Goal: Task Accomplishment & Management: Complete application form

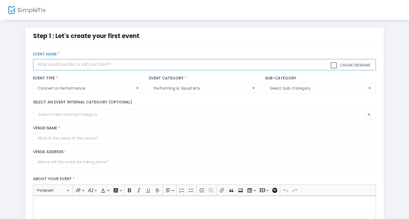
click at [104, 67] on input "text" at bounding box center [204, 64] width 342 height 11
type input "A Little Treat"
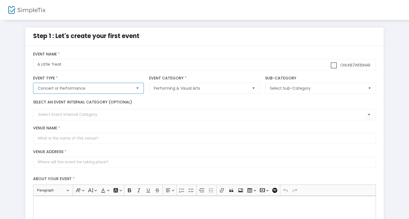
click at [99, 90] on span "Concert or Performance" at bounding box center [84, 88] width 93 height 6
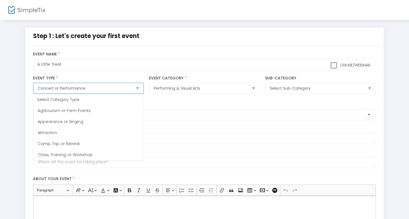
scroll to position [11, 0]
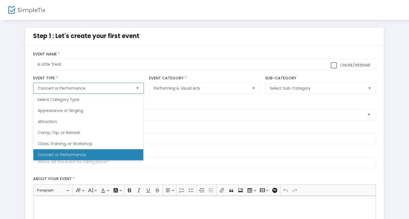
click at [99, 90] on span "Concert or Performance" at bounding box center [84, 88] width 93 height 6
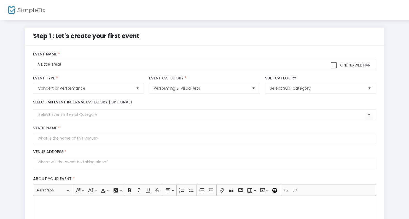
click at [128, 77] on label "Event Type *" at bounding box center [88, 78] width 110 height 5
click at [307, 90] on span "Select Sub-Category" at bounding box center [316, 88] width 93 height 6
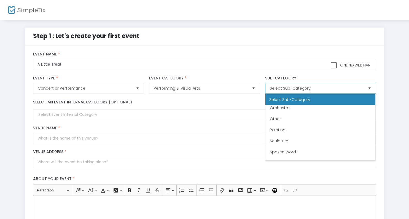
scroll to position [143, 0]
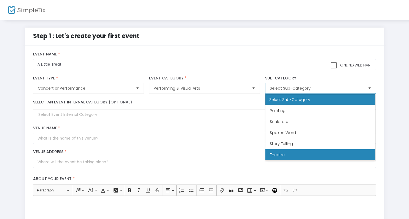
click at [306, 157] on li "Theatre" at bounding box center [320, 154] width 110 height 11
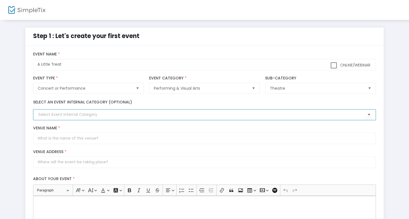
click at [153, 116] on input at bounding box center [201, 115] width 326 height 6
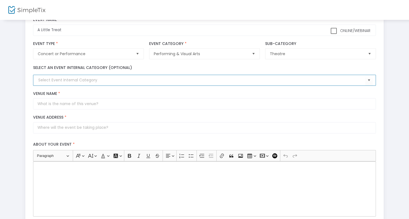
scroll to position [36, 0]
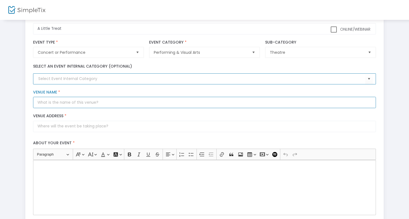
click at [144, 107] on input "Venue Name *" at bounding box center [204, 102] width 342 height 11
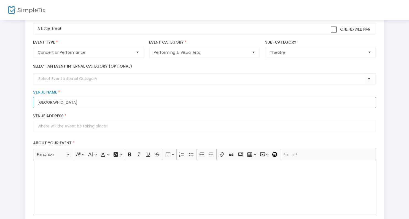
scroll to position [0, 0]
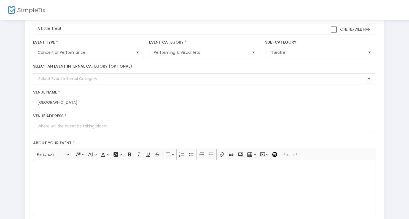
click at [165, 91] on label "Venue Name *" at bounding box center [204, 92] width 342 height 5
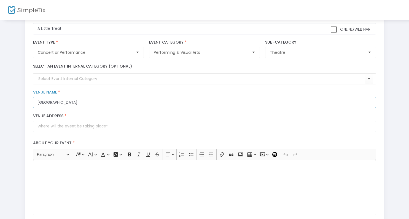
click at [165, 97] on input "[GEOGRAPHIC_DATA]" at bounding box center [204, 102] width 342 height 11
type input "[GEOGRAPHIC_DATA]"
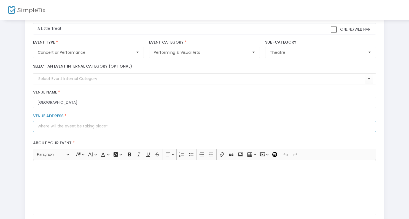
click at [78, 129] on input "Venue Address *" at bounding box center [204, 126] width 342 height 11
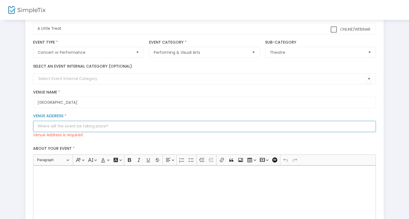
paste input "[STREET_ADDRESS][US_STATE]"
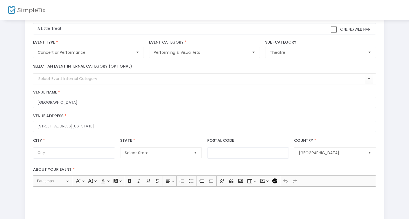
type input "[STREET_ADDRESS]"
type input "[US_STATE]"
type input "10003"
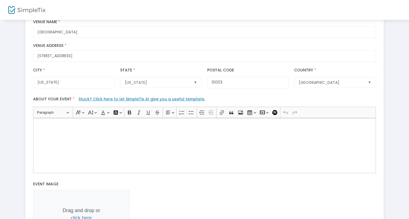
scroll to position [109, 0]
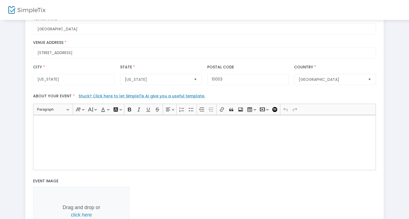
click at [144, 138] on div "Rich Text Editor, main" at bounding box center [204, 142] width 342 height 55
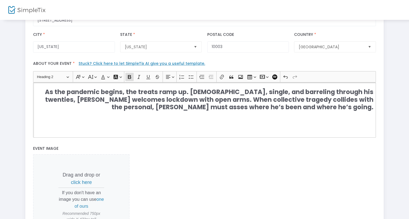
scroll to position [3, 0]
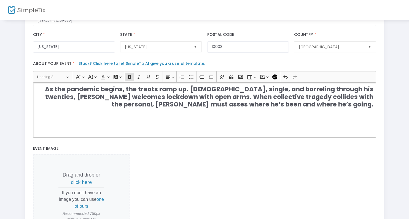
click at [78, 97] on strong "As the pandemic begins, the treats ramp up. [DEMOGRAPHIC_DATA], single, and bar…" at bounding box center [209, 97] width 328 height 24
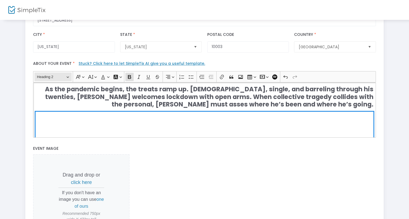
click at [53, 74] on span "Heading 2" at bounding box center [51, 77] width 29 height 7
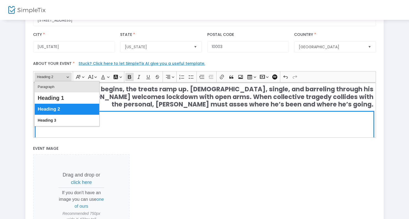
click at [59, 87] on button "Paragraph" at bounding box center [67, 86] width 64 height 11
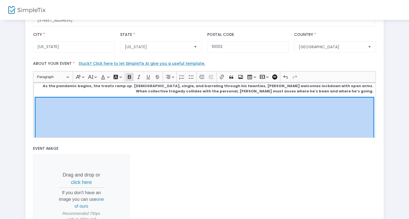
scroll to position [0, 0]
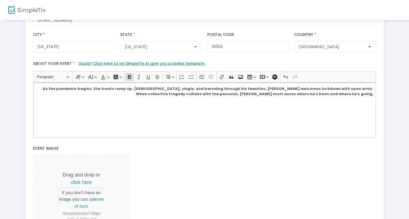
click at [84, 99] on div "As the pandemic begins, the treats ramp up. [DEMOGRAPHIC_DATA], single, and bar…" at bounding box center [204, 109] width 342 height 55
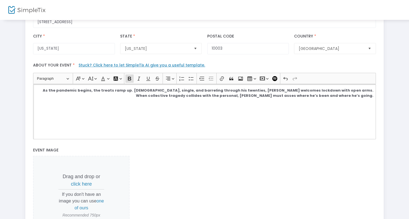
click at [193, 92] on strong "As the pandemic begins, the treats ramp up. [DEMOGRAPHIC_DATA], single, and bar…" at bounding box center [208, 93] width 330 height 11
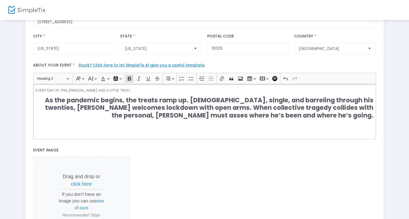
click at [118, 110] on strong "As the pandemic begins, the treats ramp up. [DEMOGRAPHIC_DATA], single, and bar…" at bounding box center [209, 108] width 328 height 24
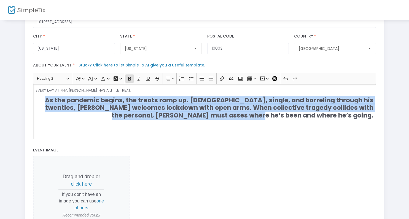
click at [118, 110] on strong "As the pandemic begins, the treats ramp up. [DEMOGRAPHIC_DATA], single, and bar…" at bounding box center [209, 108] width 328 height 24
click at [60, 77] on span "Heading 2" at bounding box center [51, 78] width 29 height 7
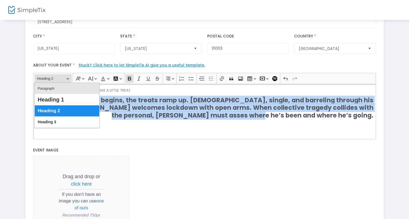
click at [60, 88] on button "Paragraph" at bounding box center [67, 88] width 64 height 11
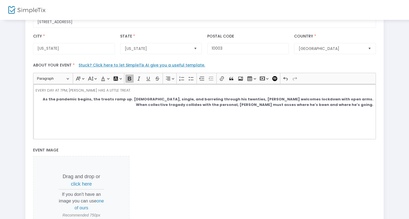
click at [127, 76] on icon "Editor toolbar" at bounding box center [130, 79] width 6 height 6
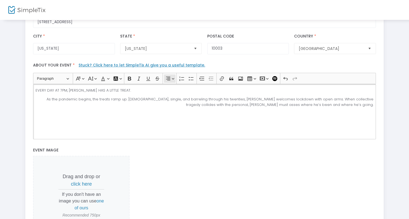
click at [169, 76] on icon "Editor toolbar" at bounding box center [168, 79] width 6 height 6
click at [168, 86] on icon "Text alignment toolbar" at bounding box center [170, 87] width 6 height 6
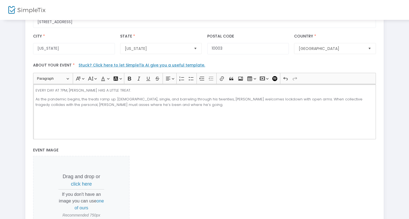
click at [199, 110] on div "EVERY DAY AT 7PM, [PERSON_NAME] HAS A LITTLE TREAT. As the pandemic begins, the…" at bounding box center [204, 111] width 342 height 55
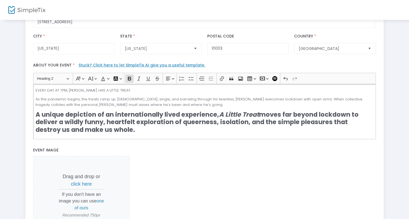
click at [108, 120] on strong "moves far beyond lockdown to deliver a wildly funny, heartfelt exploration of q…" at bounding box center [197, 122] width 323 height 24
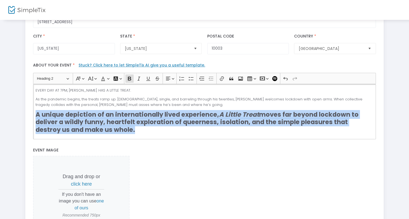
click at [108, 120] on strong "moves far beyond lockdown to deliver a wildly funny, heartfelt exploration of q…" at bounding box center [197, 122] width 323 height 24
click at [48, 77] on span "Heading 2" at bounding box center [51, 78] width 29 height 7
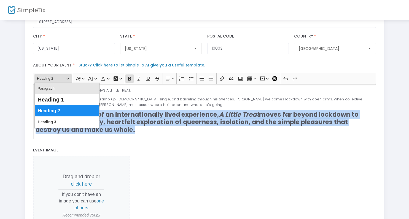
click at [56, 88] on button "Paragraph" at bounding box center [67, 88] width 64 height 11
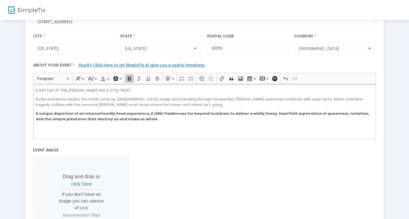
click at [129, 76] on icon "Editor toolbar" at bounding box center [130, 79] width 6 height 6
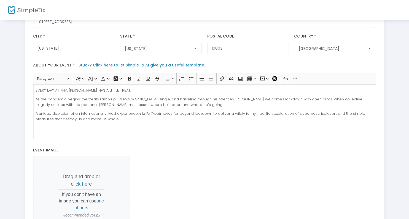
click at [147, 117] on p "A unique depiction of an internationally lived experience, A Little Treat moves…" at bounding box center [205, 116] width 338 height 11
click at [36, 127] on p "A Little Treat is" at bounding box center [205, 128] width 338 height 6
click at [119, 127] on p "The [US_STATE] premiere of A Little Treat is" at bounding box center [205, 128] width 338 height 6
click at [233, 126] on p "The [US_STATE] premiere of A Little Treat is in conjunction with the play's pub…" at bounding box center [205, 128] width 338 height 6
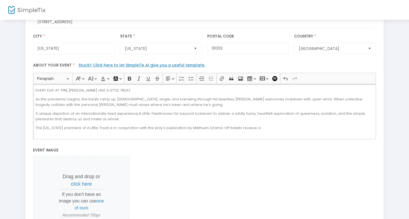
click at [255, 128] on p "The [US_STATE] premiere of A Little Treat is in conjunction with the play's pub…" at bounding box center [205, 128] width 338 height 6
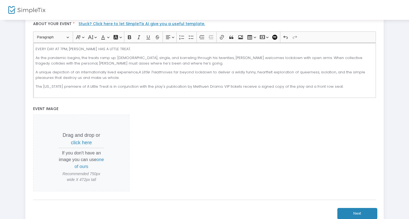
scroll to position [182, 0]
click at [265, 137] on div "Drag and drop or click here If you don't have an image you can use one of ours …" at bounding box center [204, 151] width 342 height 77
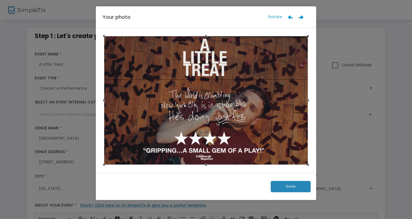
click at [285, 186] on button "Done" at bounding box center [291, 186] width 40 height 11
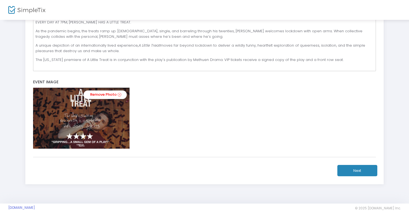
scroll to position [209, 0]
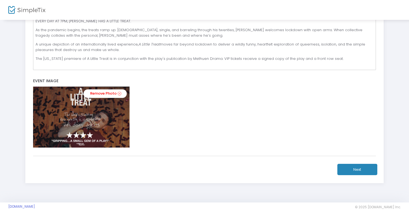
click at [363, 169] on button "Next" at bounding box center [357, 169] width 40 height 11
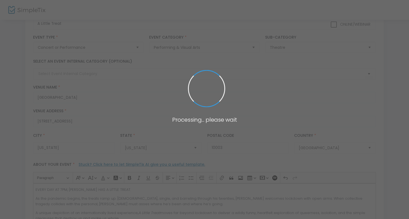
scroll to position [8, 0]
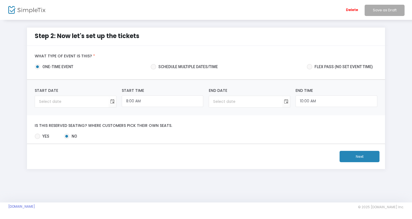
click at [166, 67] on span "Schedule multiple dates/time" at bounding box center [187, 67] width 62 height 6
click at [153, 69] on input "Schedule multiple dates/time" at bounding box center [153, 69] width 0 height 0
radio input "true"
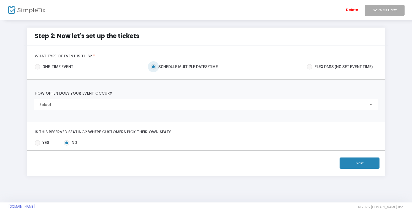
click at [92, 104] on span "Select" at bounding box center [201, 105] width 325 height 6
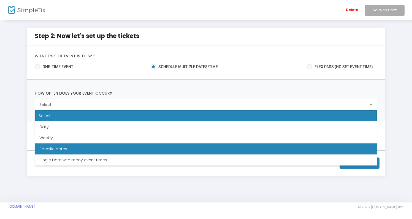
click at [98, 148] on li "Specific dates" at bounding box center [206, 148] width 342 height 11
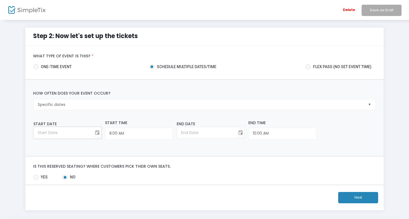
type input "month/day/year"
click at [72, 133] on input "month/day/year" at bounding box center [64, 132] width 60 height 11
click at [93, 134] on span "Toggle calendar" at bounding box center [97, 132] width 9 height 9
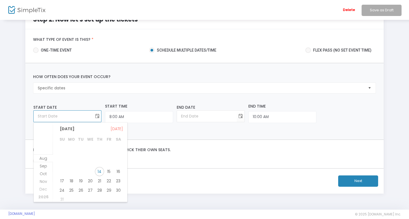
scroll to position [24, 0]
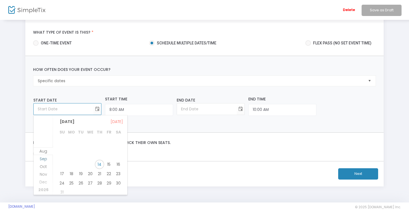
click at [46, 156] on span "Sep" at bounding box center [43, 159] width 7 height 6
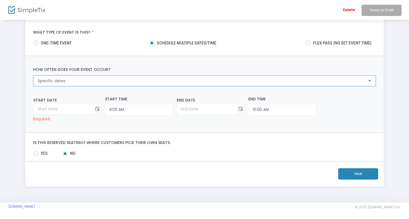
click at [65, 77] on span "Specific dates" at bounding box center [201, 80] width 330 height 10
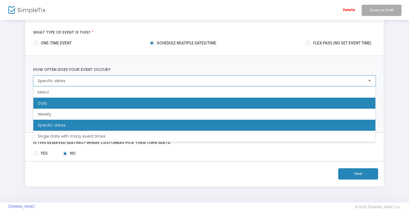
click at [97, 103] on li "Daily" at bounding box center [204, 102] width 342 height 11
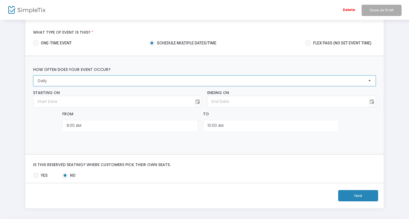
click at [94, 78] on span "Daily" at bounding box center [200, 81] width 325 height 6
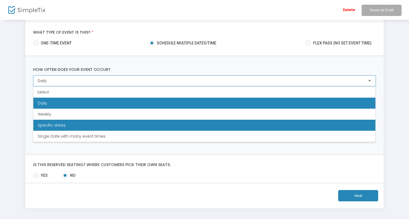
click at [91, 129] on li "Specific dates" at bounding box center [204, 125] width 342 height 11
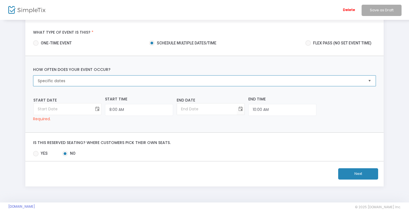
click at [93, 110] on span "Toggle calendar" at bounding box center [97, 108] width 9 height 9
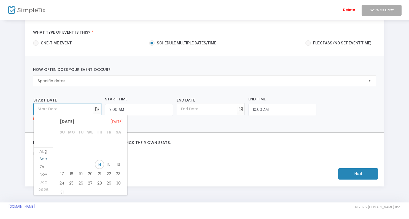
click at [44, 159] on span "Sep" at bounding box center [43, 159] width 7 height 6
click at [46, 159] on span "Oct" at bounding box center [43, 159] width 7 height 6
click at [42, 144] on span "Sep" at bounding box center [43, 143] width 7 height 6
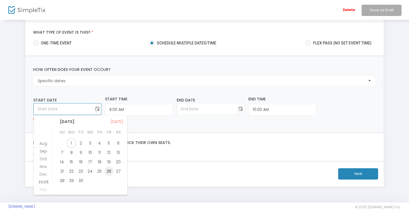
click at [109, 172] on span "26" at bounding box center [108, 170] width 9 height 9
type input "[DATE]"
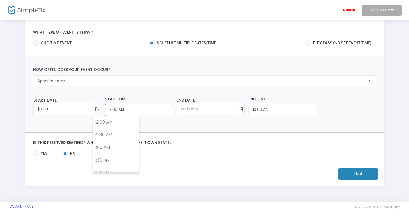
click at [123, 110] on input "8:00 AM" at bounding box center [139, 110] width 68 height 12
click at [123, 128] on link "7:00 PM" at bounding box center [116, 124] width 46 height 13
type input "7:00 PM"
type input "[DATE]"
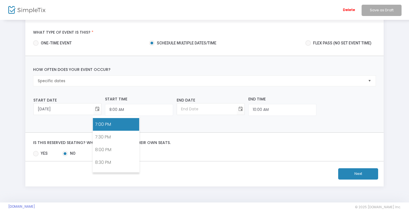
type input "9:00 PM"
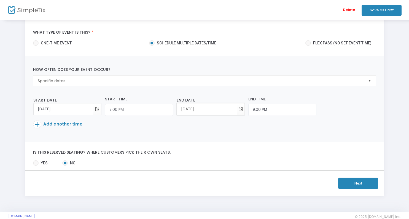
click at [177, 108] on input "[DATE]" at bounding box center [207, 108] width 60 height 11
click at [236, 108] on span "Toggle calendar" at bounding box center [240, 108] width 9 height 9
click at [154, 158] on span "Oct" at bounding box center [152, 159] width 7 height 6
click at [231, 145] on span "4" at bounding box center [227, 142] width 9 height 9
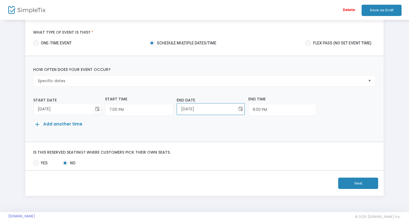
click at [236, 109] on span "Toggle calendar" at bounding box center [240, 108] width 9 height 9
click at [172, 155] on span "5" at bounding box center [171, 154] width 9 height 9
type input "[DATE]"
click at [217, 126] on p "Add another time" at bounding box center [202, 125] width 339 height 10
click at [93, 109] on span "Toggle calendar" at bounding box center [97, 108] width 9 height 9
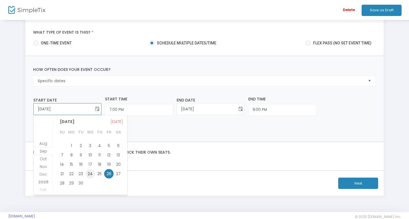
click at [91, 174] on span "24" at bounding box center [89, 173] width 9 height 9
type input "[DATE]"
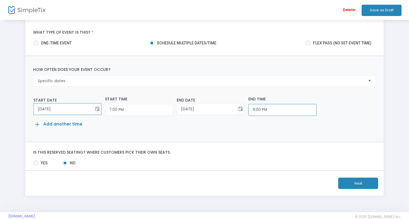
click at [173, 108] on input "9:00 PM" at bounding box center [139, 110] width 68 height 12
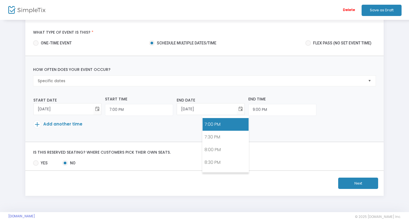
click at [216, 124] on link "7:00 PM" at bounding box center [225, 124] width 46 height 13
type input "7:00 PM"
click at [213, 124] on p "Add another time" at bounding box center [202, 125] width 339 height 10
click at [62, 124] on span "Add another time" at bounding box center [62, 124] width 39 height 6
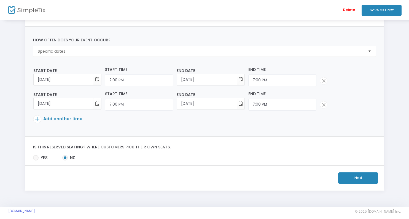
scroll to position [57, 0]
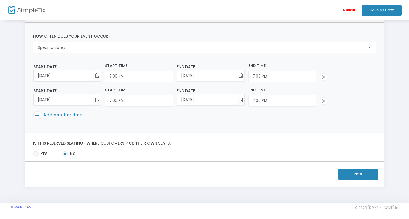
click at [102, 74] on span "Toggle calendar" at bounding box center [97, 75] width 9 height 9
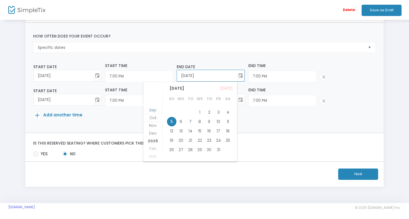
click at [151, 111] on span "Sep" at bounding box center [152, 110] width 7 height 6
click at [197, 140] on span "24" at bounding box center [199, 139] width 9 height 9
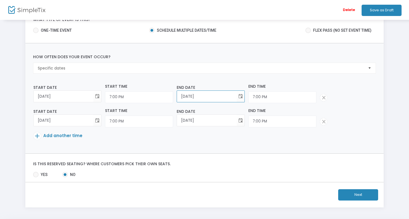
scroll to position [27, 0]
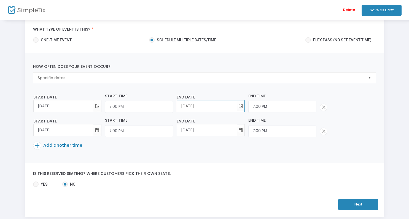
click at [177, 104] on input "[DATE]" at bounding box center [207, 105] width 60 height 11
click at [236, 104] on span "Toggle calendar" at bounding box center [240, 105] width 9 height 9
click at [199, 169] on span "24" at bounding box center [199, 170] width 9 height 9
type input "[DATE]"
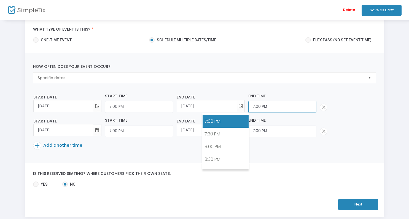
click at [173, 102] on input "7:00 PM" at bounding box center [139, 107] width 68 height 12
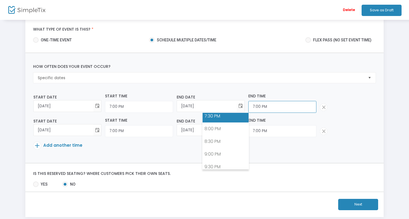
scroll to position [493, 0]
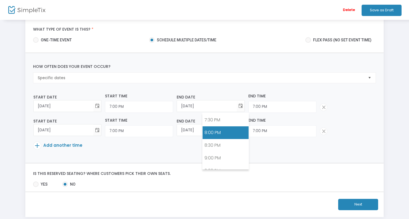
click at [218, 133] on link "8:00 PM" at bounding box center [225, 132] width 46 height 13
click at [220, 143] on p "Add another time" at bounding box center [202, 147] width 339 height 10
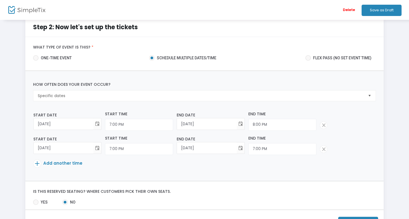
scroll to position [4, 0]
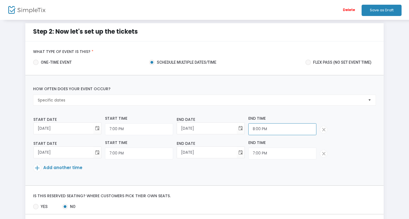
click at [173, 130] on input "8:00 PM" at bounding box center [139, 129] width 68 height 12
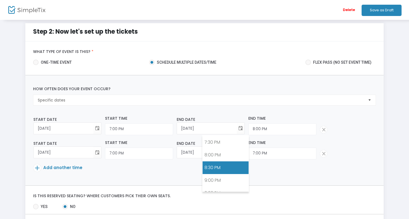
click at [217, 167] on link "8:30 PM" at bounding box center [225, 167] width 46 height 13
type input "8:30 PM"
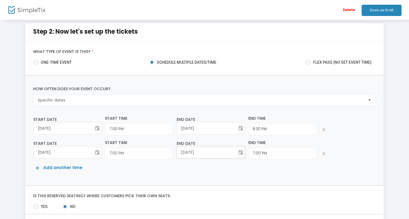
click at [189, 154] on input "[DATE]" at bounding box center [207, 152] width 60 height 11
click at [236, 154] on span "Toggle calendar" at bounding box center [240, 152] width 9 height 9
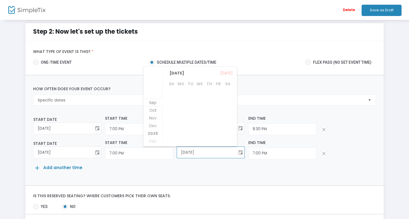
scroll to position [71, 0]
click at [154, 96] on span "Sep" at bounding box center [152, 95] width 7 height 6
click at [209, 126] on span "25" at bounding box center [208, 124] width 9 height 9
click at [236, 153] on span "Toggle calendar" at bounding box center [240, 152] width 9 height 9
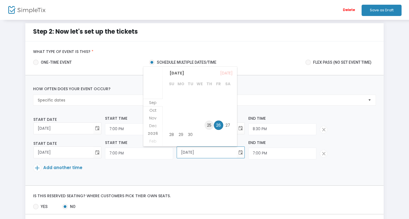
click at [208, 126] on span "25" at bounding box center [208, 124] width 9 height 9
type input "[DATE]"
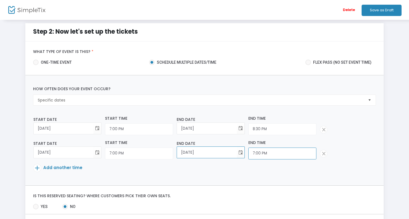
scroll to position [459, 0]
click at [173, 154] on input "7:00 PM" at bounding box center [139, 153] width 68 height 12
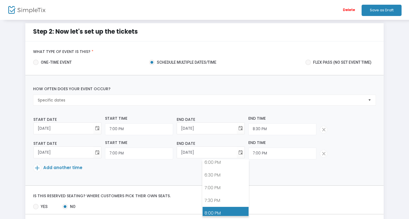
click at [227, 209] on link "8:00 PM" at bounding box center [225, 213] width 46 height 13
click at [173, 152] on input "8:00 PM" at bounding box center [139, 153] width 68 height 12
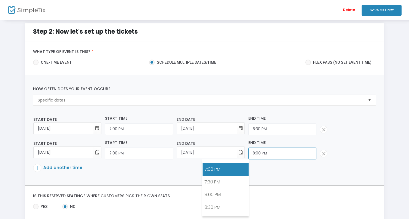
scroll to position [483, 0]
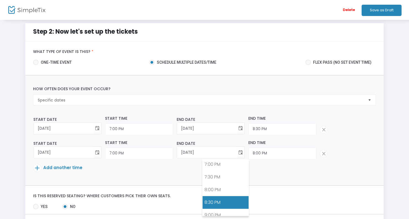
click at [222, 202] on link "8:30 PM" at bounding box center [225, 202] width 46 height 13
type input "8:30 PM"
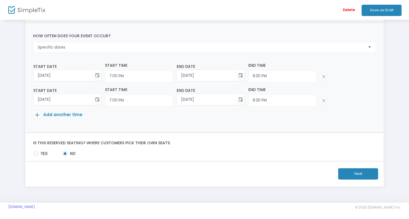
click at [41, 153] on span "Yes" at bounding box center [43, 154] width 9 height 6
click at [36, 156] on input "Yes" at bounding box center [36, 156] width 0 height 0
radio input "true"
click at [72, 153] on span "No" at bounding box center [72, 154] width 8 height 6
click at [65, 156] on input "No" at bounding box center [65, 156] width 0 height 0
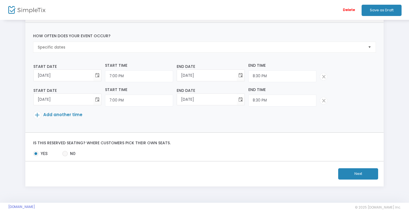
radio input "true"
click at [354, 174] on button "Next" at bounding box center [358, 173] width 40 height 11
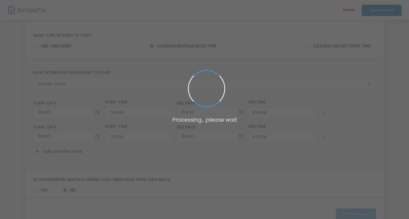
scroll to position [17, 0]
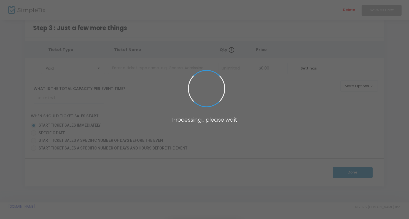
scroll to position [8, 0]
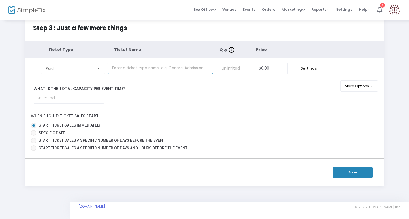
click at [135, 67] on input "text" at bounding box center [160, 68] width 105 height 11
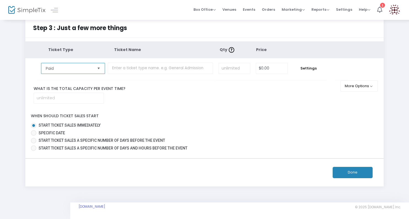
click at [88, 68] on span "Paid" at bounding box center [69, 69] width 47 height 6
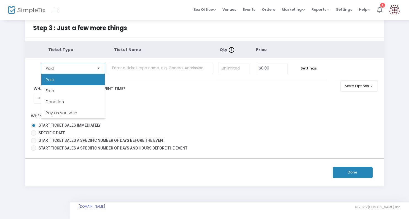
click at [84, 82] on li "Paid" at bounding box center [72, 79] width 63 height 11
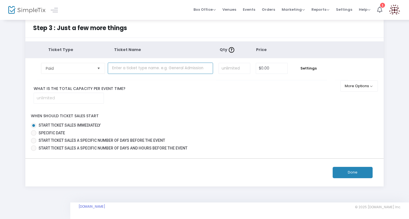
click at [141, 67] on input "text" at bounding box center [160, 68] width 105 height 11
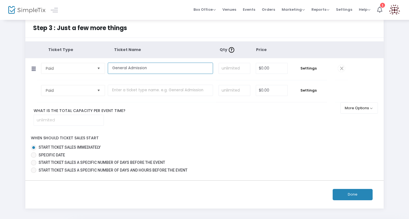
type input "General Admission"
click at [272, 65] on input "0" at bounding box center [271, 68] width 31 height 10
type input "$25.00"
click at [269, 89] on input "0" at bounding box center [271, 90] width 31 height 10
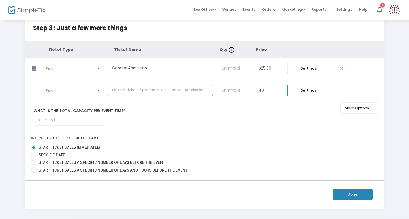
type input "$40.00"
click at [159, 92] on input "text" at bounding box center [160, 90] width 105 height 11
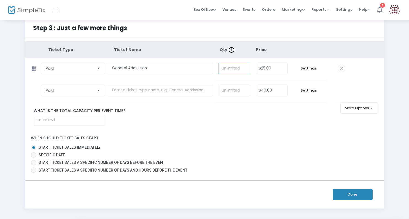
click at [237, 68] on input at bounding box center [234, 68] width 31 height 10
click at [88, 121] on input at bounding box center [69, 120] width 70 height 10
type input "40"
click at [237, 70] on input at bounding box center [234, 68] width 31 height 10
type input "1"
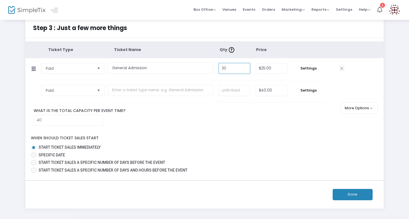
type input "30"
click at [246, 90] on input at bounding box center [234, 90] width 31 height 10
type input "10"
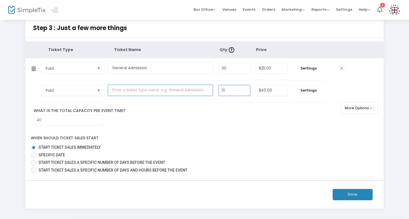
click at [184, 90] on input "text" at bounding box center [160, 90] width 105 height 11
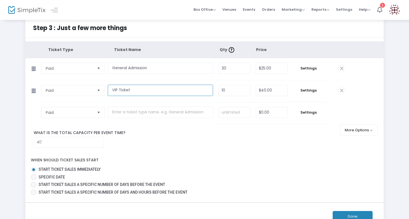
type input "VIP Ticket"
click at [342, 113] on tr "Paid Required. $0.00 Settings" at bounding box center [186, 113] width 322 height 22
click at [354, 129] on button "More Options" at bounding box center [359, 129] width 38 height 11
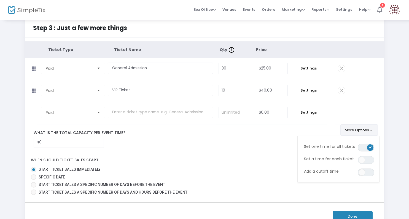
click at [354, 129] on button "More Options" at bounding box center [359, 129] width 38 height 11
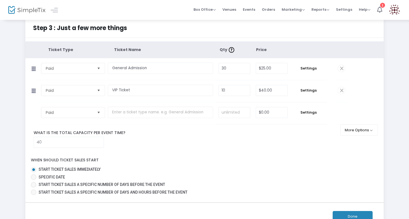
click at [251, 161] on div "When should ticket sales start Start ticket sales immediately Specific Date Sta…" at bounding box center [205, 175] width 364 height 44
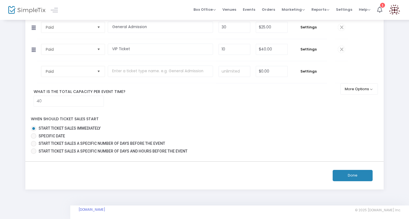
scroll to position [52, 0]
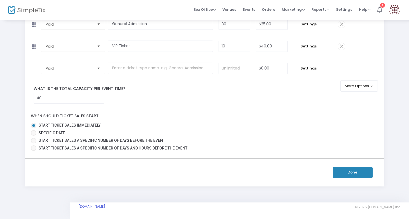
click at [353, 172] on button "Done" at bounding box center [352, 172] width 40 height 11
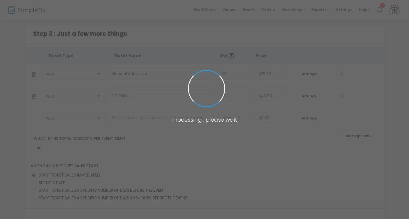
scroll to position [0, 0]
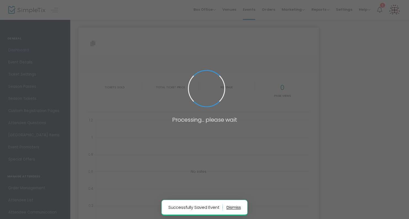
type input "[URL][DOMAIN_NAME]"
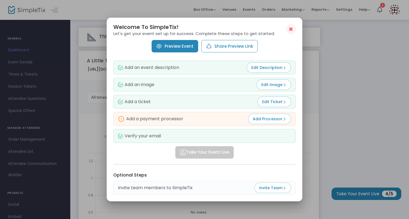
click at [103, 127] on div at bounding box center [204, 109] width 409 height 219
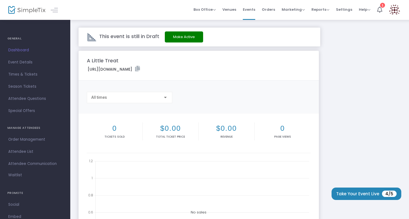
click at [140, 69] on label "[URL][DOMAIN_NAME]" at bounding box center [114, 69] width 52 height 6
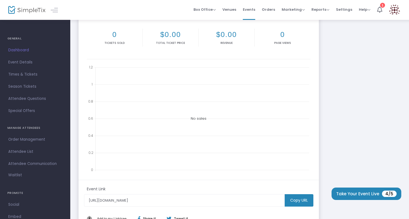
scroll to position [142, 0]
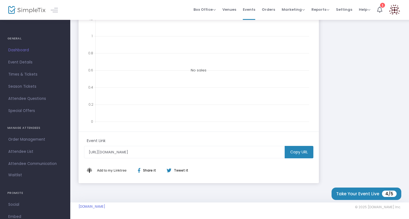
click at [299, 153] on m-button "Copy URL" at bounding box center [298, 152] width 29 height 12
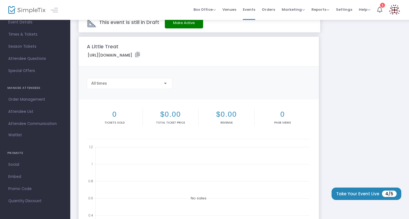
scroll to position [0, 0]
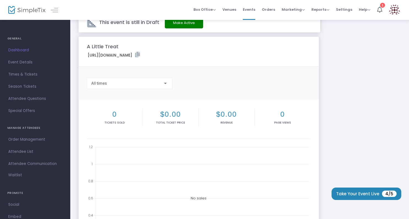
click at [21, 52] on span "Dashboard" at bounding box center [35, 50] width 54 height 7
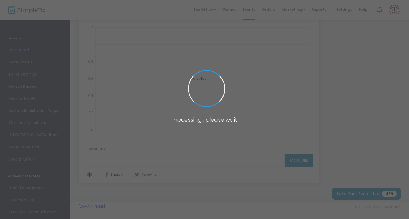
type input "[URL][DOMAIN_NAME]"
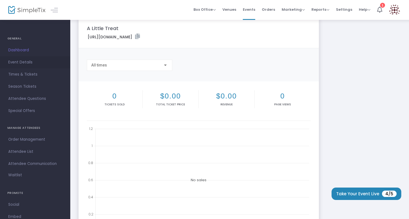
scroll to position [31, 0]
click at [25, 63] on span "Event Details" at bounding box center [35, 62] width 54 height 7
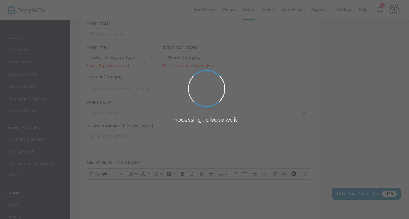
type input "A Little Treat"
type textarea "EVERY DAY AT 7PM, [PERSON_NAME] HAS A LITTLE [DOMAIN_NAME] the pandemic begins,…"
type input "Buy Tickets"
type input "[GEOGRAPHIC_DATA]"
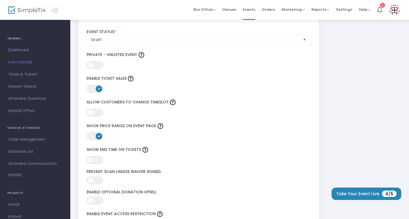
scroll to position [642, 0]
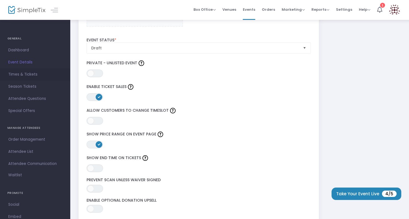
click at [26, 76] on span "Times & Tickets" at bounding box center [35, 74] width 54 height 7
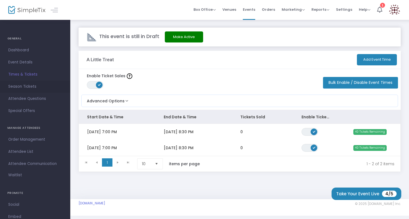
click at [28, 87] on span "Season Tickets" at bounding box center [35, 86] width 54 height 7
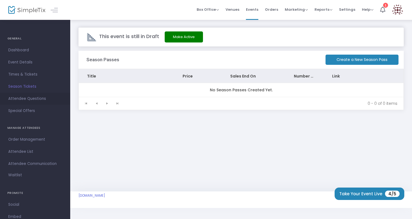
click at [32, 95] on span "Attendee Questions" at bounding box center [35, 98] width 54 height 7
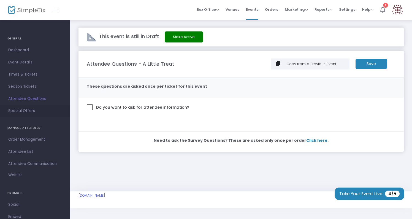
click at [25, 109] on span "Special Offers" at bounding box center [35, 110] width 54 height 7
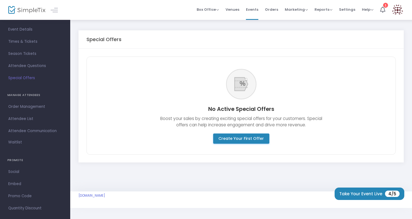
scroll to position [34, 0]
click at [25, 109] on span "Order Management" at bounding box center [35, 105] width 54 height 7
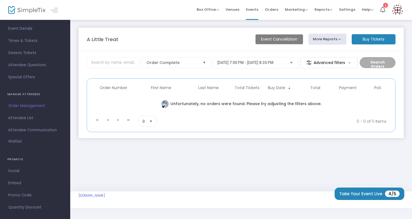
click at [32, 119] on span "Attendee List" at bounding box center [35, 117] width 54 height 7
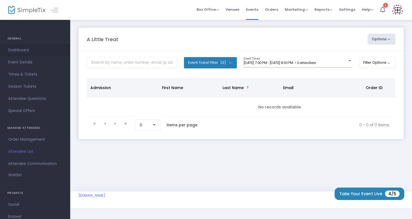
click at [21, 51] on span "Dashboard" at bounding box center [35, 50] width 54 height 7
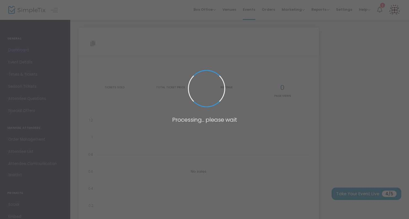
type input "[URL][DOMAIN_NAME]"
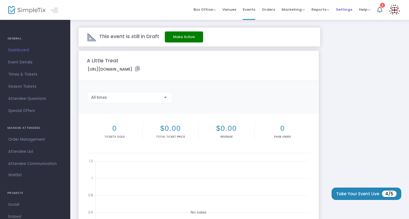
click at [345, 10] on span "Settings" at bounding box center [344, 9] width 16 height 14
